Goal: Information Seeking & Learning: Learn about a topic

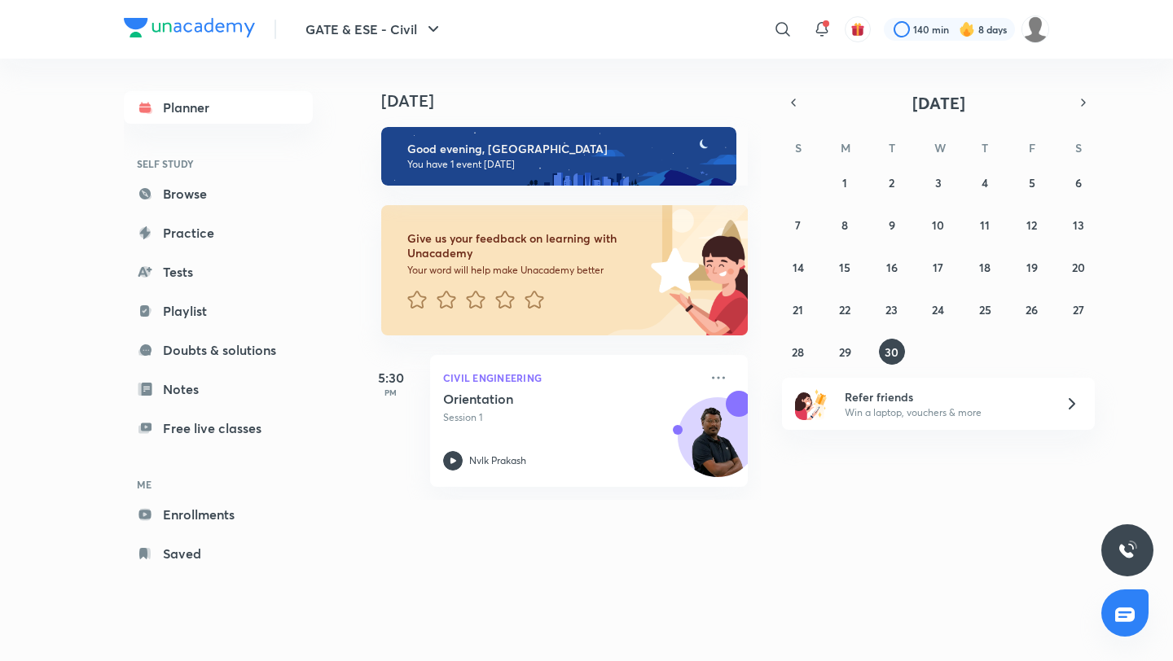
click at [933, 42] on div "140 min 8 days" at bounding box center [960, 29] width 178 height 28
click at [929, 20] on div at bounding box center [949, 29] width 131 height 23
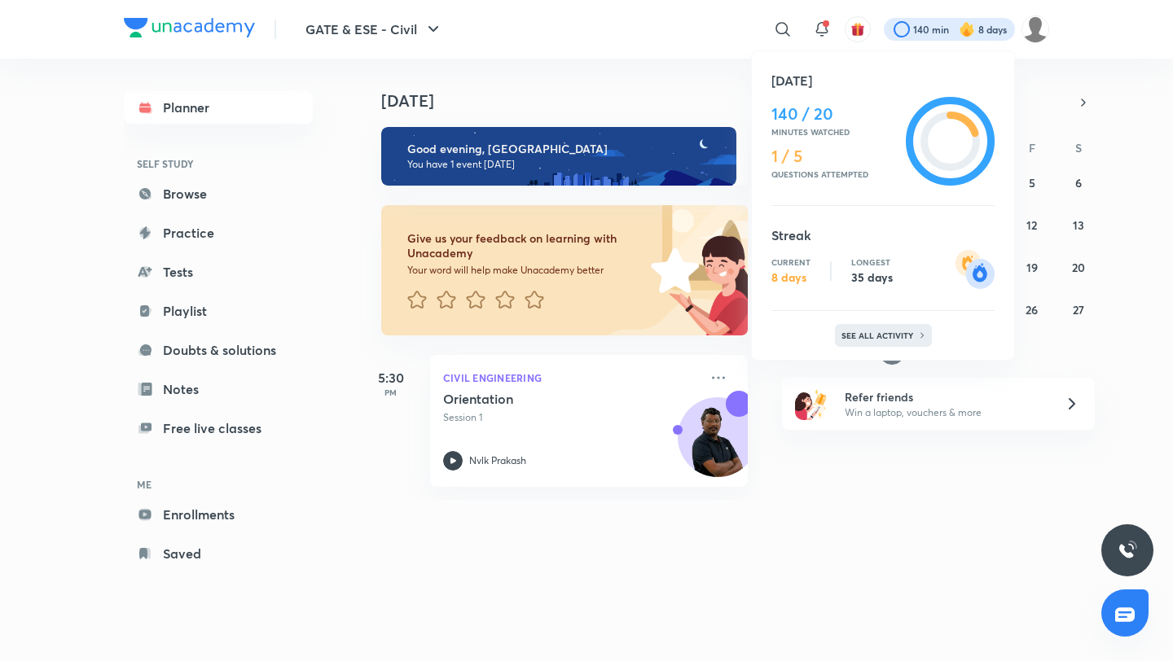
click at [899, 332] on p "See all activity" at bounding box center [879, 336] width 76 height 10
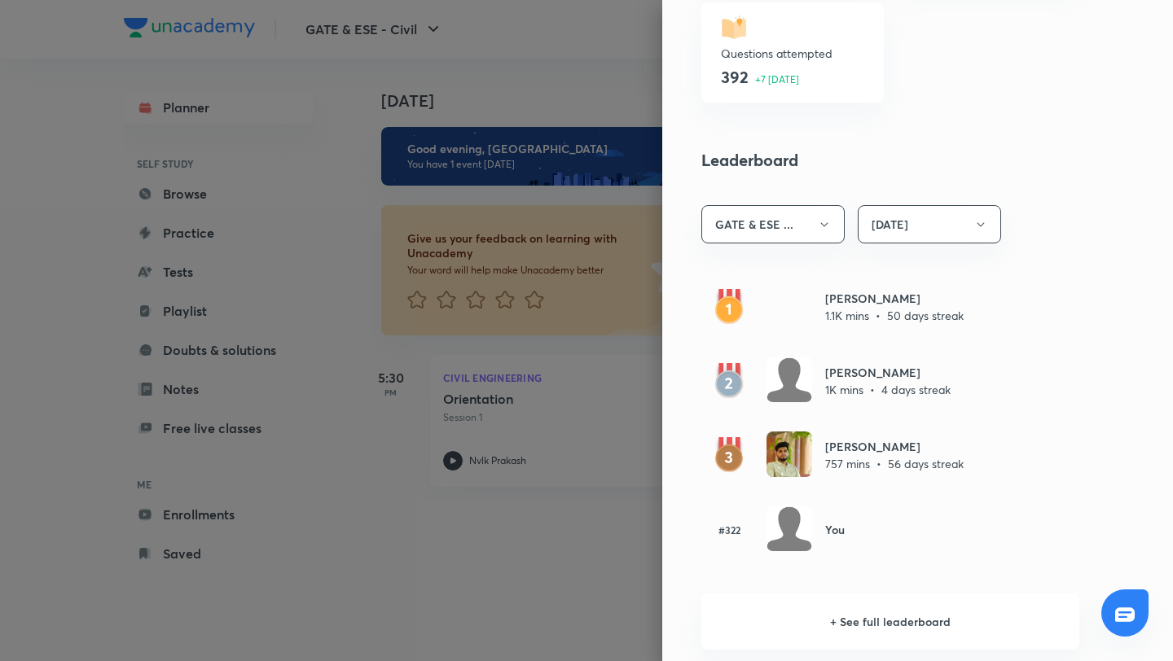
scroll to position [798, 0]
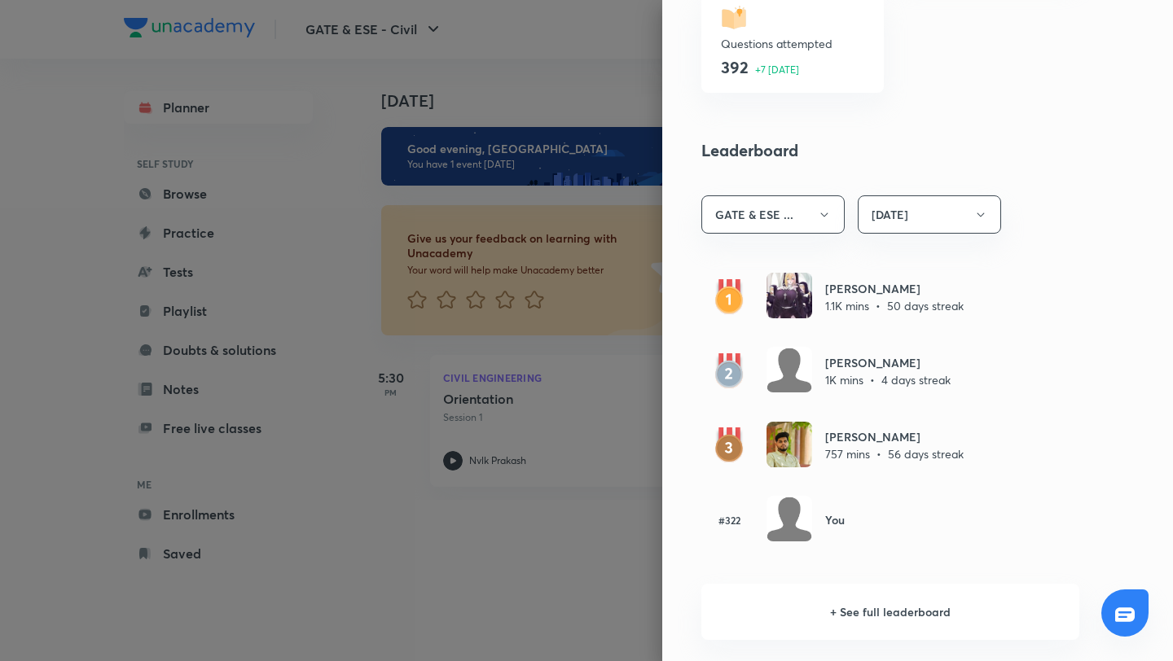
click at [635, 29] on div at bounding box center [586, 330] width 1173 height 661
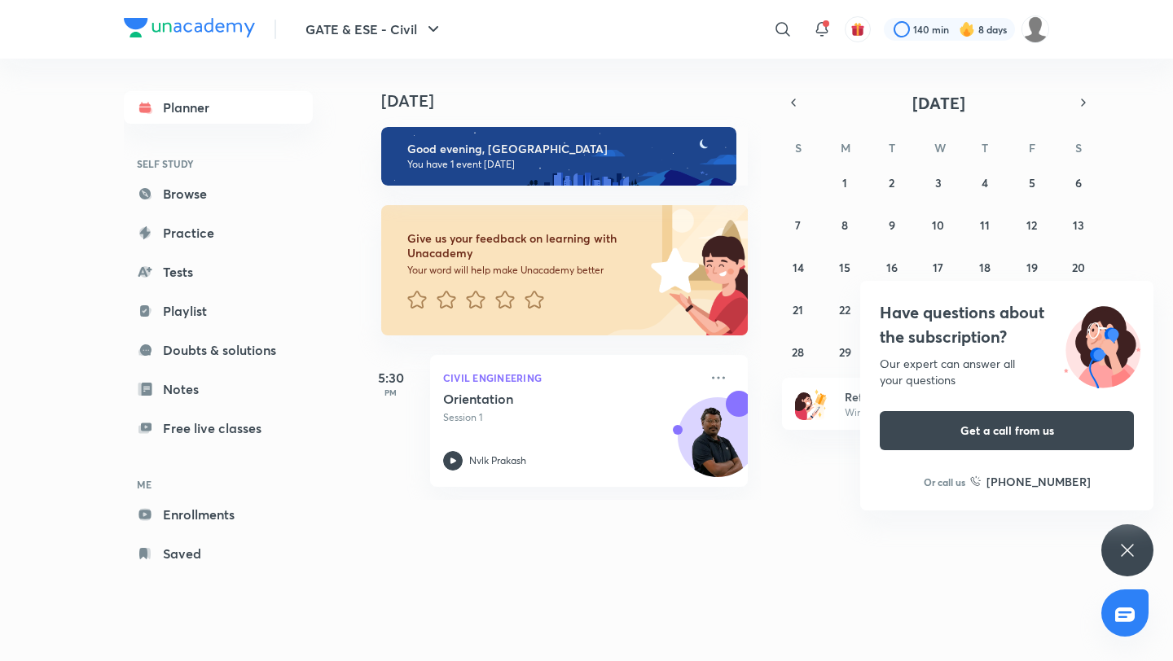
click at [1139, 551] on div "Have questions about the subscription? Our expert can answer all your questions…" at bounding box center [1127, 551] width 52 height 52
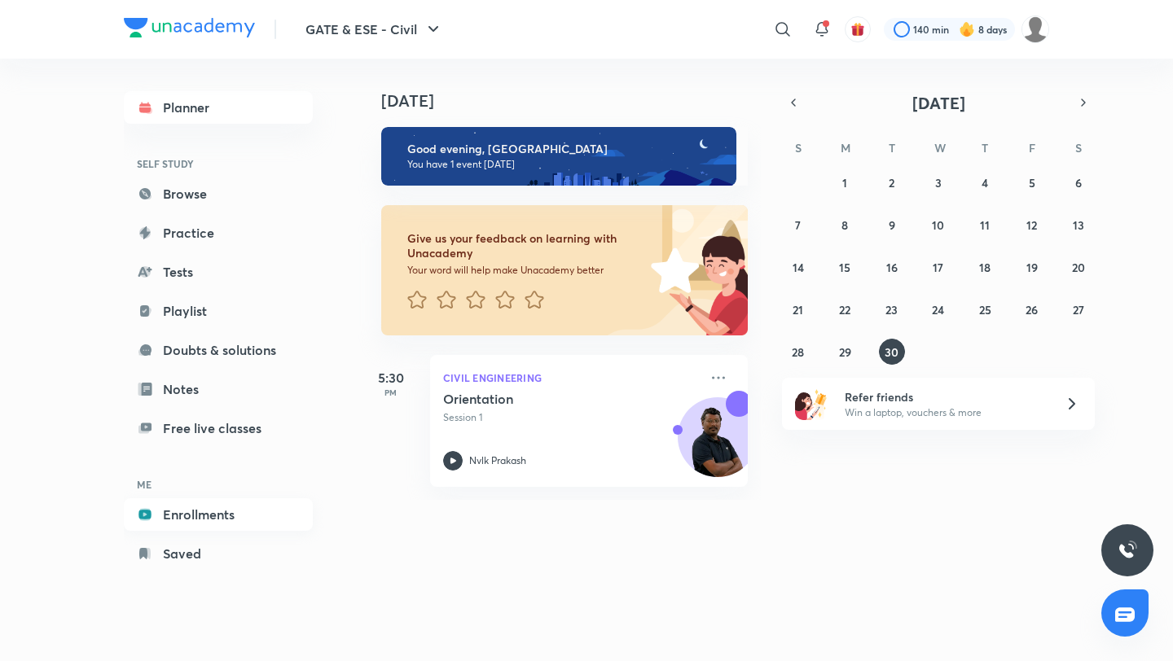
click at [221, 504] on link "Enrollments" at bounding box center [218, 515] width 189 height 33
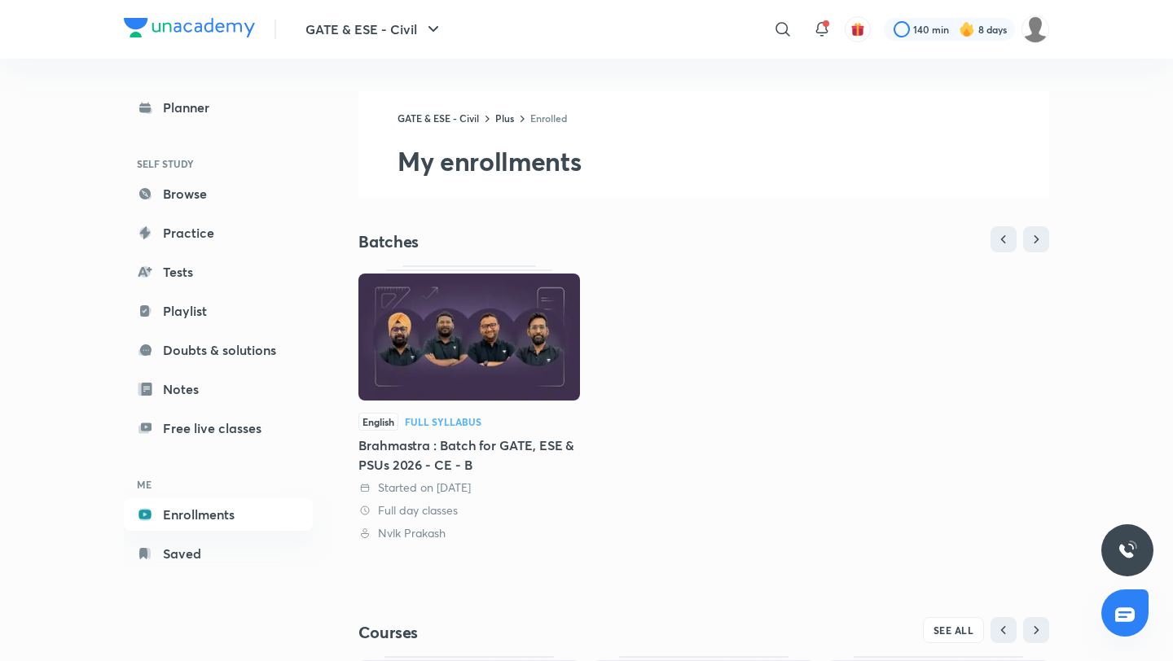
scroll to position [278, 0]
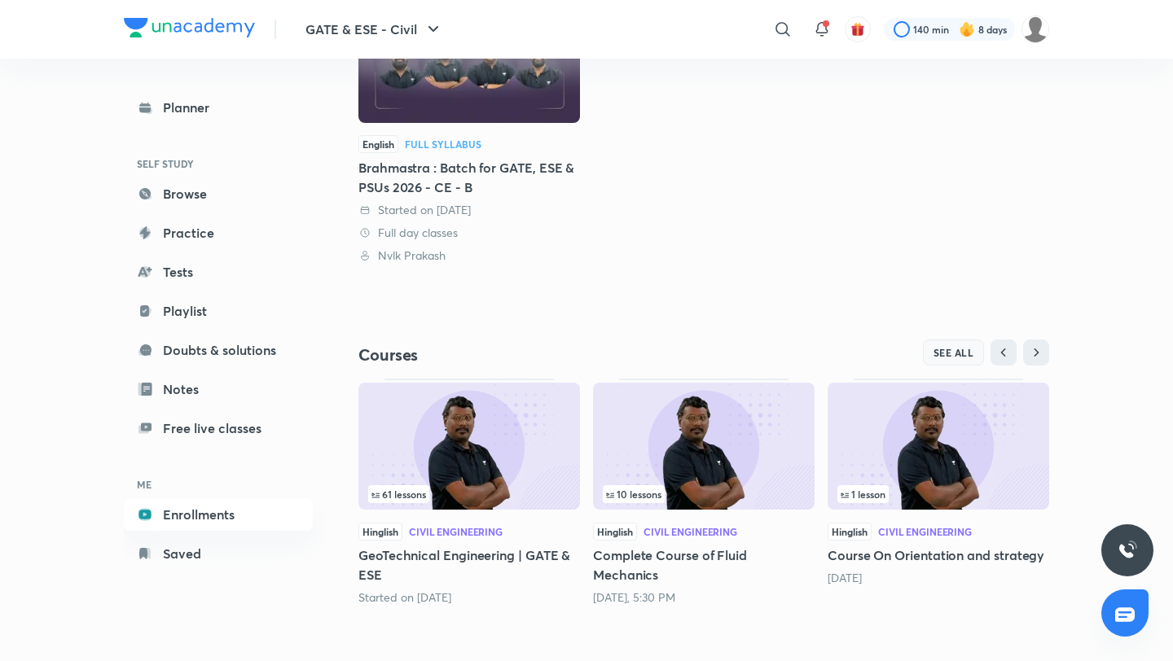
click at [935, 355] on span "SEE ALL" at bounding box center [954, 352] width 41 height 11
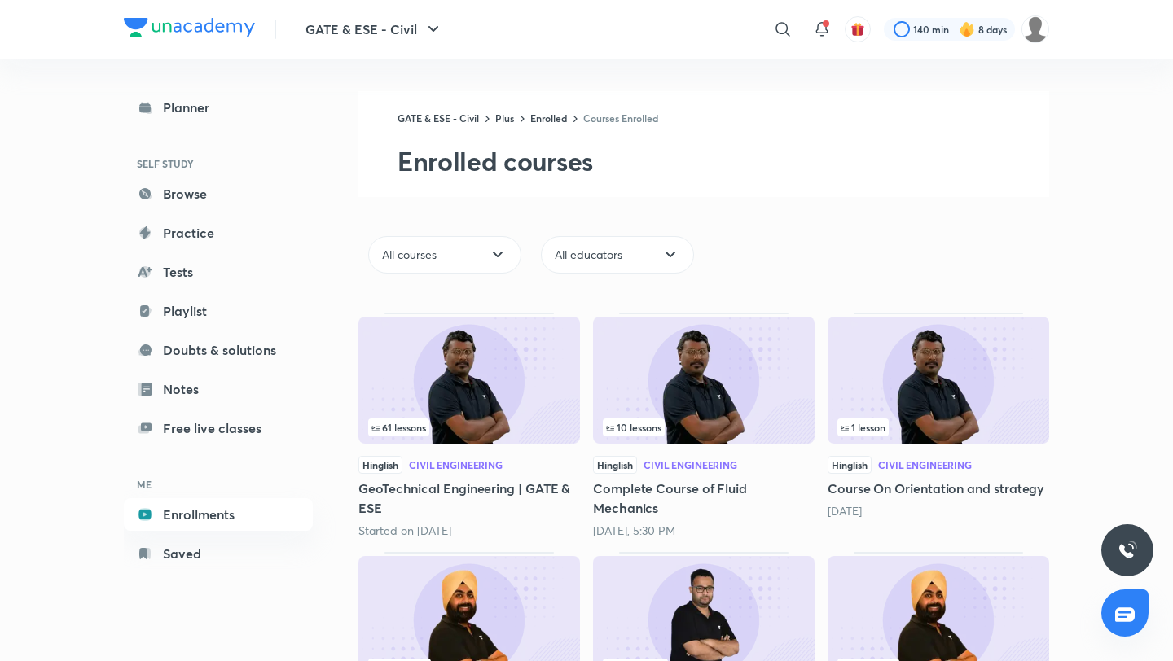
scroll to position [406, 0]
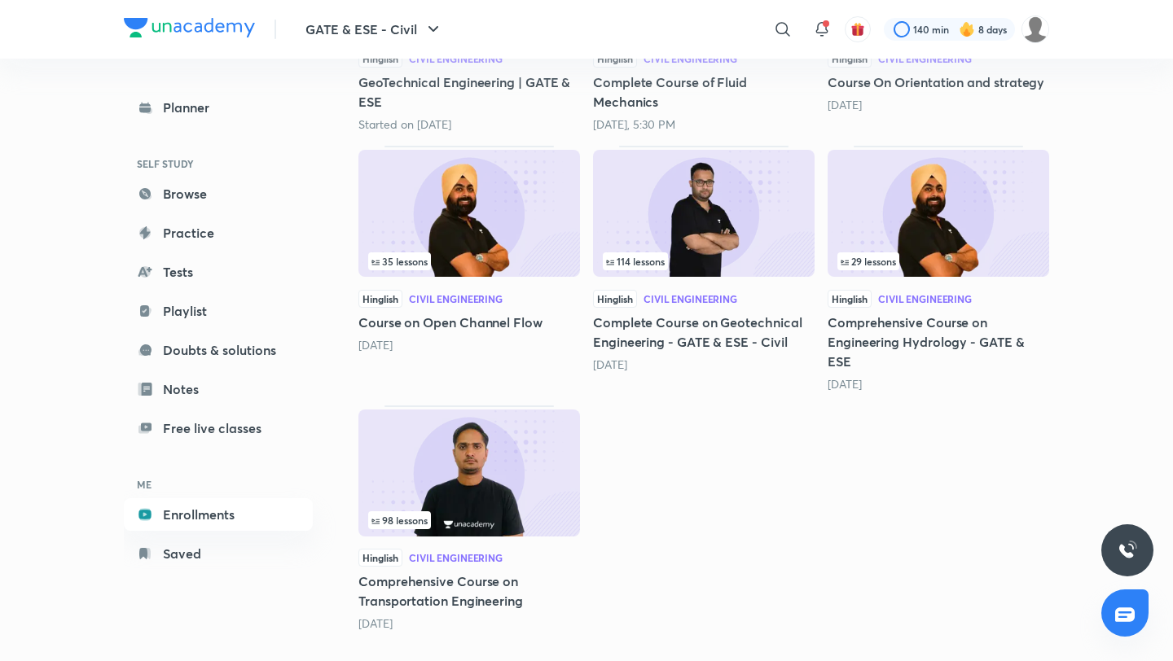
click at [429, 481] on img at bounding box center [469, 473] width 222 height 127
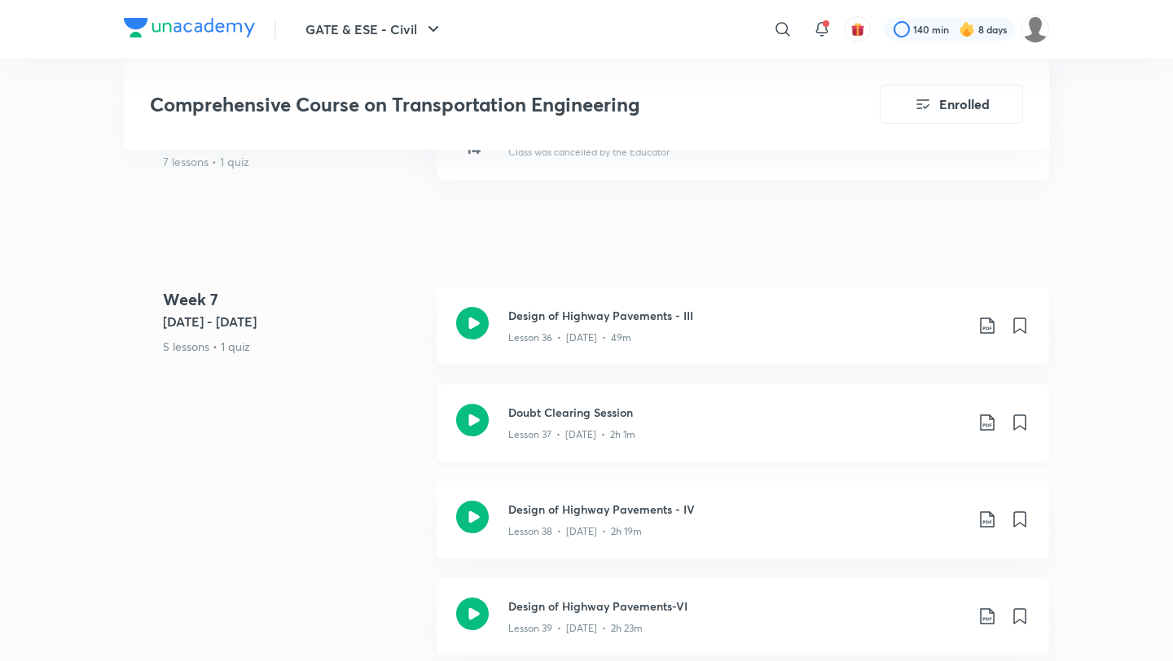
scroll to position [5359, 0]
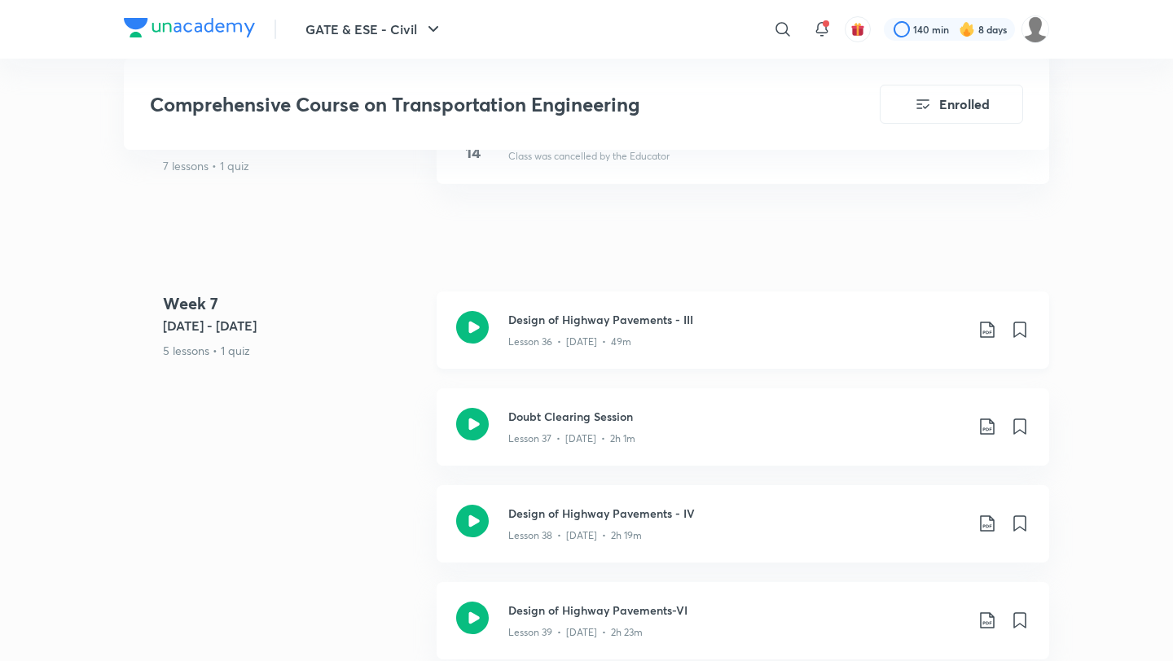
click at [569, 334] on div "Design of Highway Pavements - III Lesson 36 • [DATE] • 49m" at bounding box center [743, 330] width 613 height 77
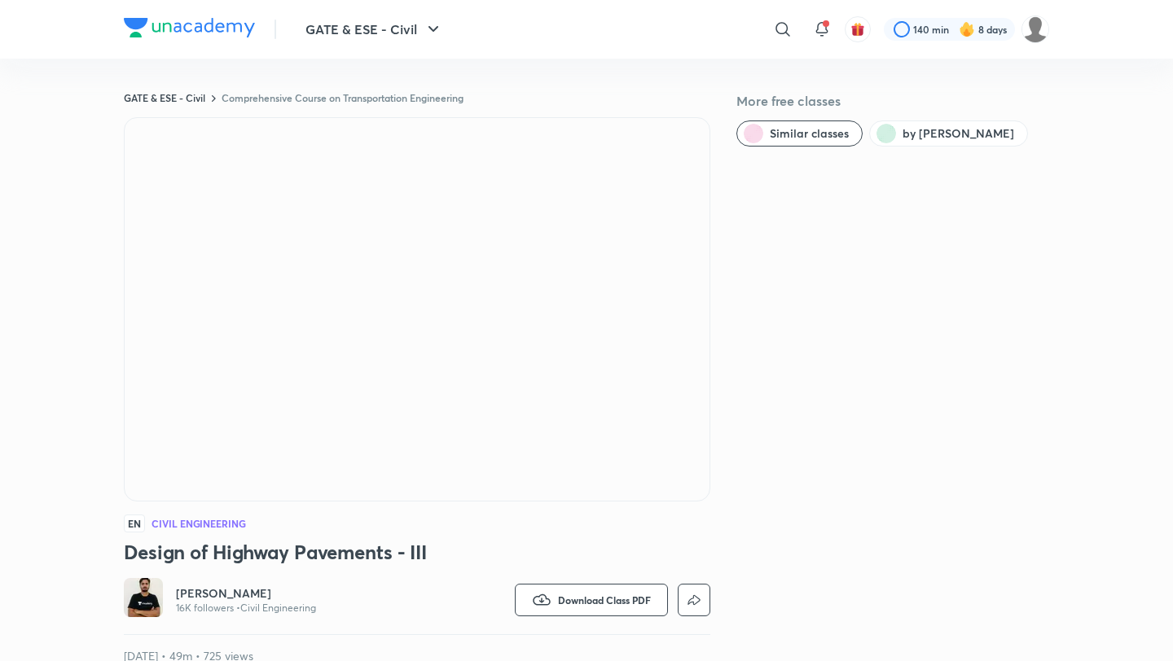
scroll to position [889, 0]
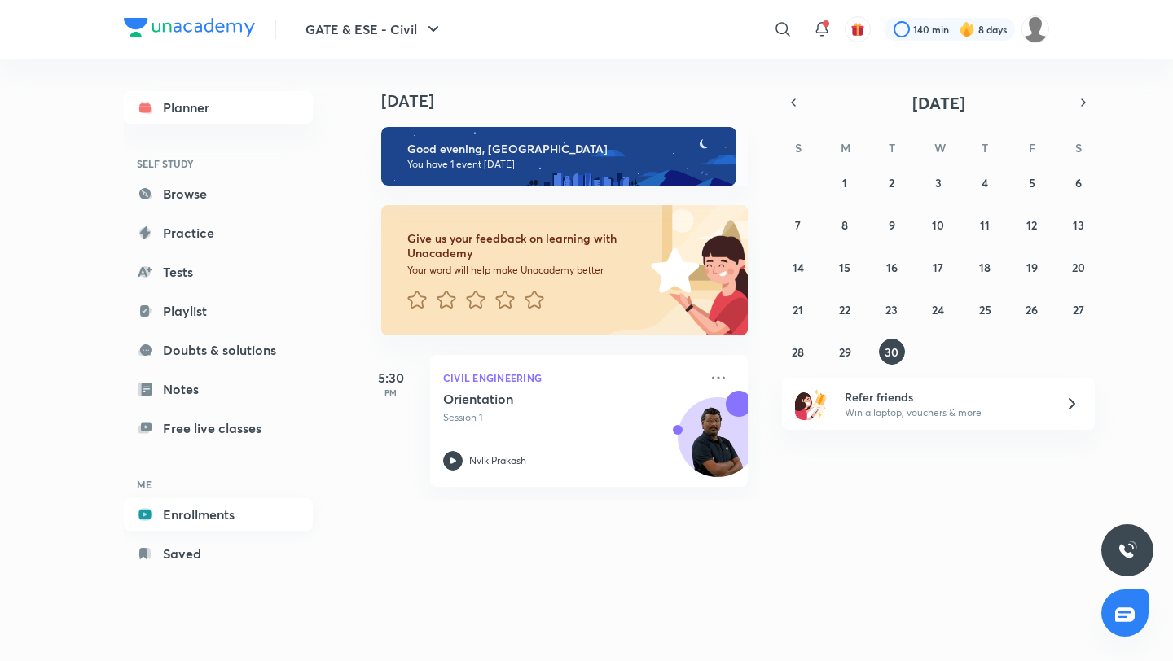
click at [196, 517] on link "Enrollments" at bounding box center [218, 515] width 189 height 33
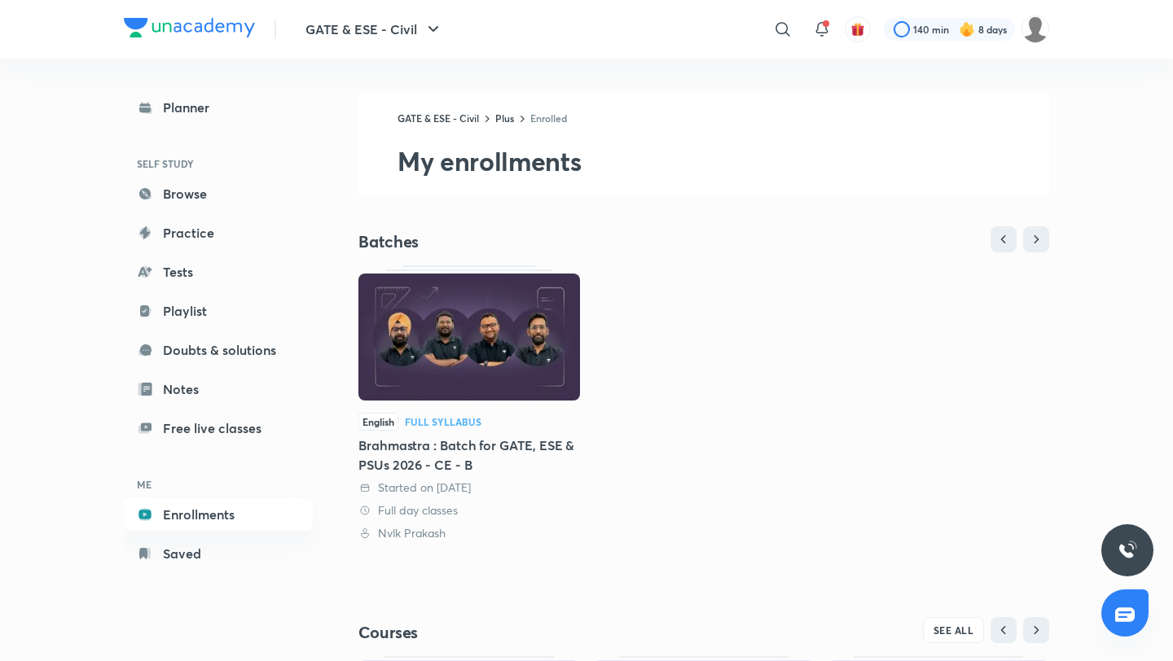
scroll to position [278, 0]
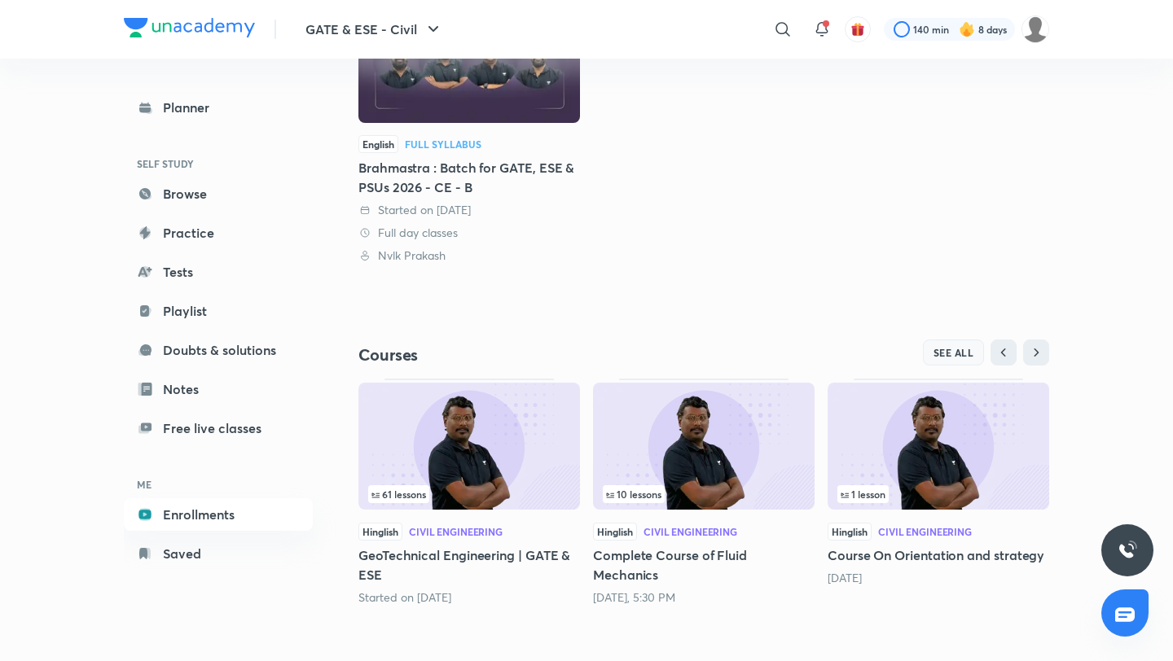
click at [956, 349] on span "SEE ALL" at bounding box center [954, 352] width 41 height 11
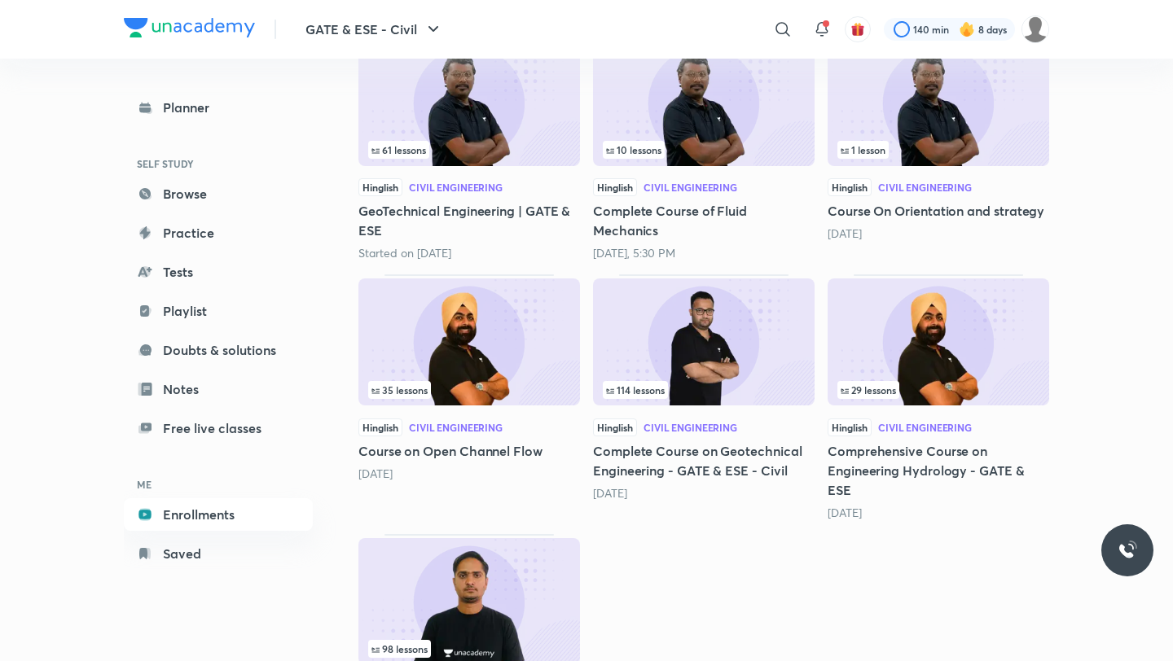
scroll to position [406, 0]
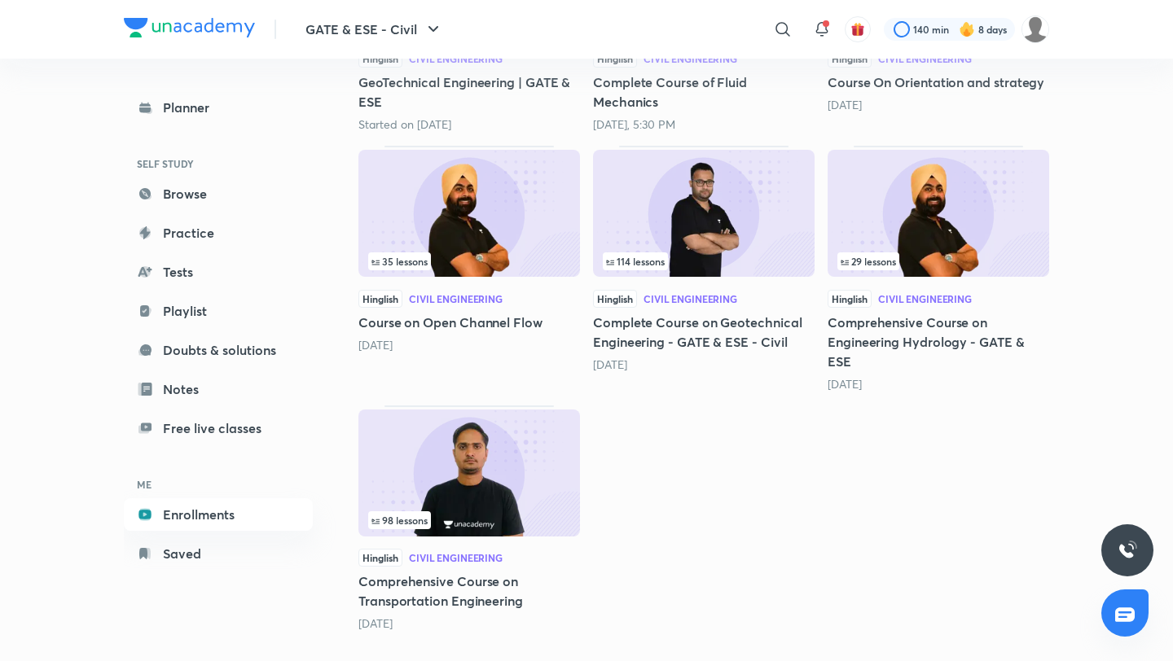
click at [494, 440] on img at bounding box center [469, 473] width 222 height 127
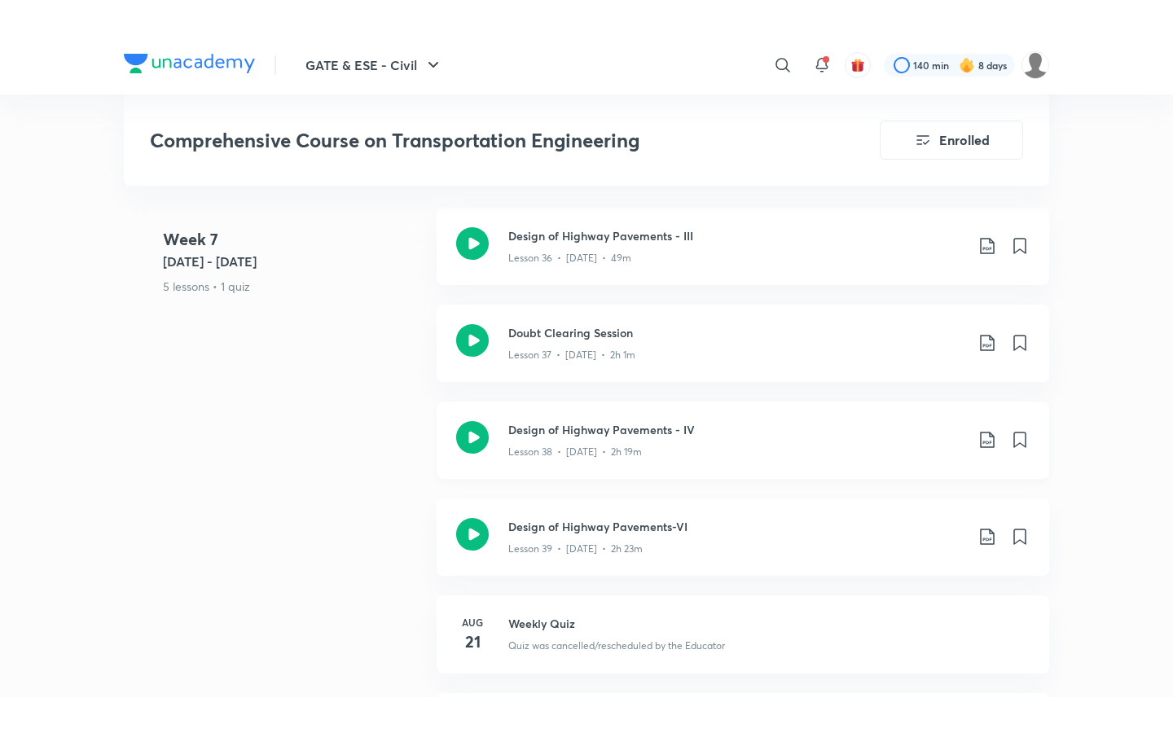
scroll to position [5495, 0]
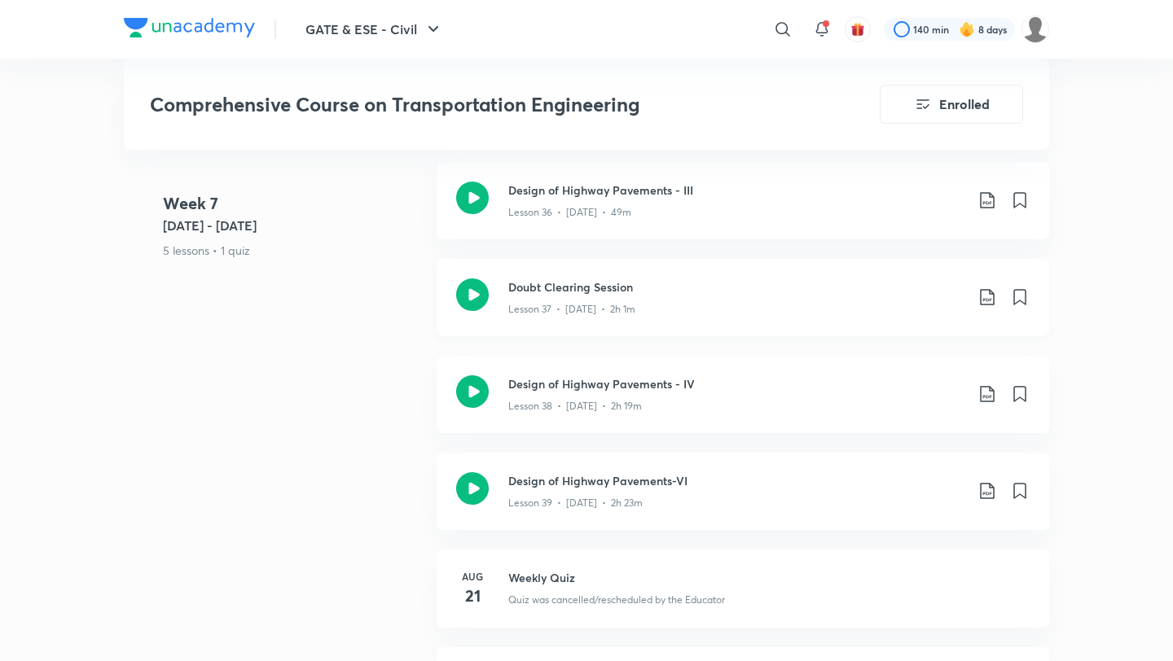
click at [568, 279] on h3 "Doubt Clearing Session" at bounding box center [736, 287] width 456 height 17
